Goal: Task Accomplishment & Management: Complete application form

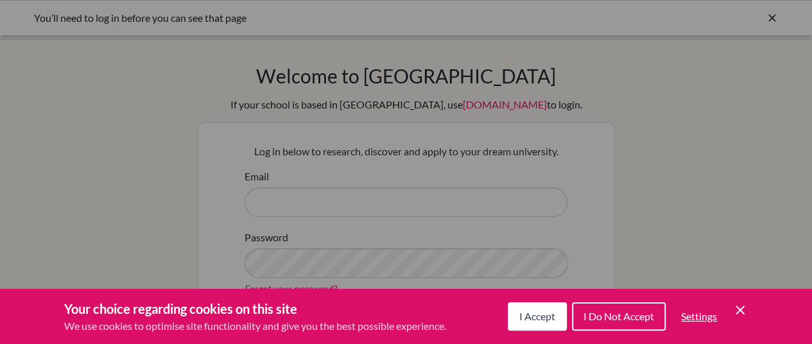
click at [523, 313] on span "I Accept" at bounding box center [537, 316] width 36 height 12
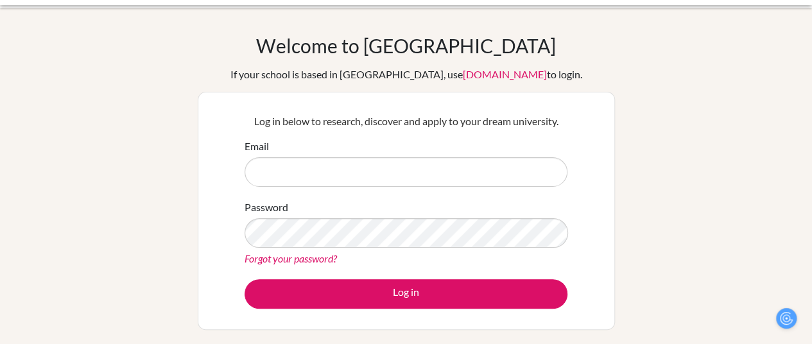
scroll to position [30, 0]
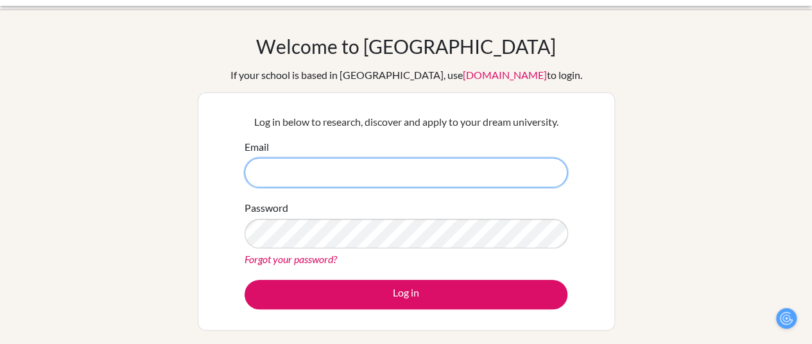
click at [441, 174] on input "Email" at bounding box center [406, 173] width 323 height 30
type input "kchin@dalat.org"
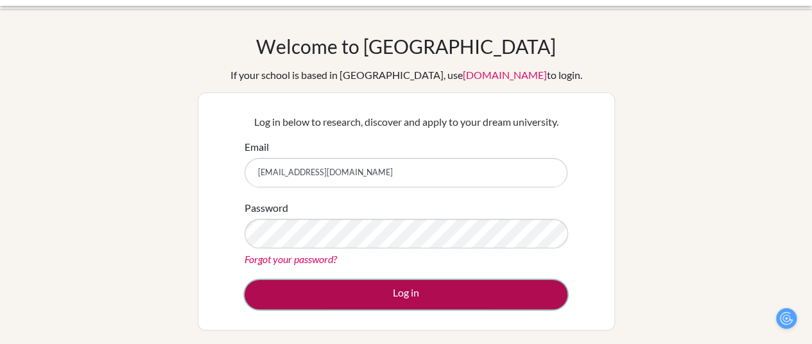
click at [434, 295] on button "Log in" at bounding box center [406, 295] width 323 height 30
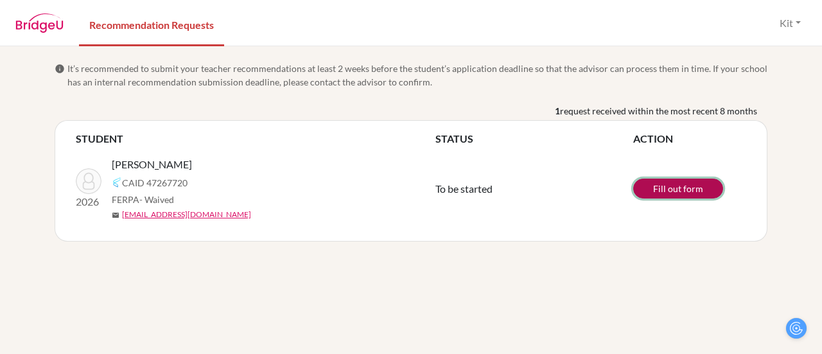
click at [679, 188] on link "Fill out form" at bounding box center [678, 188] width 90 height 20
click at [650, 188] on link "Fill out form" at bounding box center [678, 188] width 90 height 20
